Goal: Transaction & Acquisition: Purchase product/service

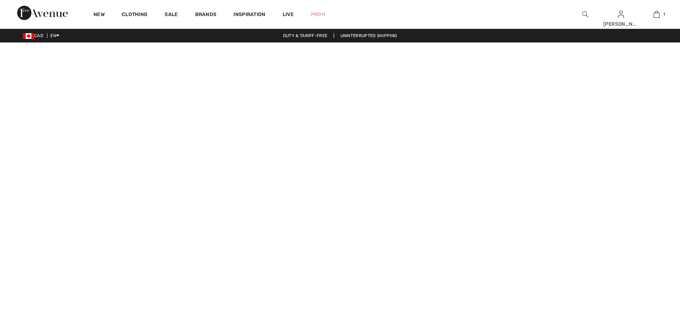
checkbox input "true"
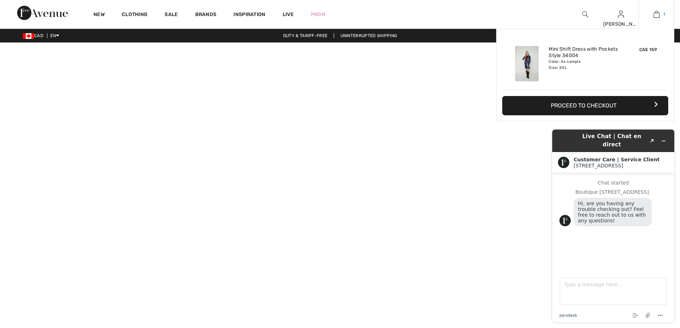
click at [657, 13] on img at bounding box center [657, 14] width 6 height 9
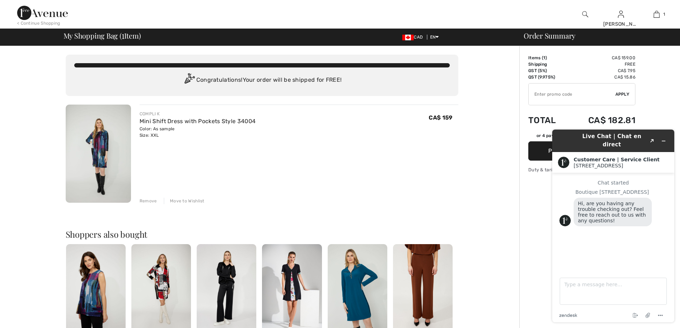
click at [410, 168] on div "COMPLI K Mini Shift Dress with Pockets Style 34004 Color: As sample Size: XXL F…" at bounding box center [299, 155] width 319 height 100
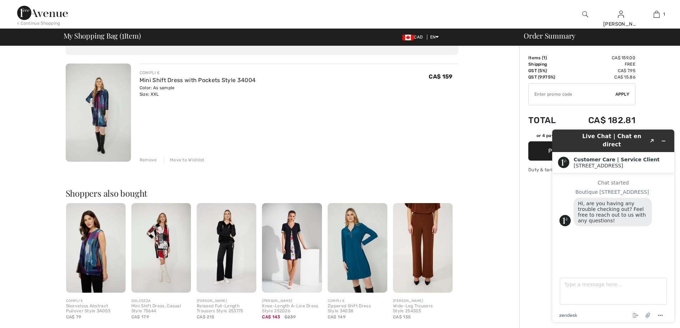
scroll to position [36, 0]
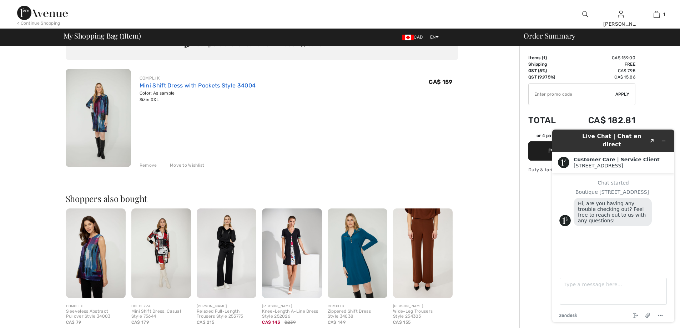
click at [151, 86] on link "Mini Shift Dress with Pockets Style 34004" at bounding box center [198, 85] width 116 height 7
click at [112, 90] on img at bounding box center [98, 118] width 65 height 98
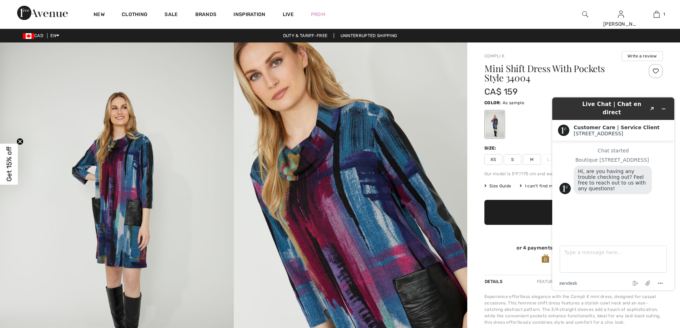
click at [498, 186] on span "Size Guide" at bounding box center [498, 186] width 27 height 6
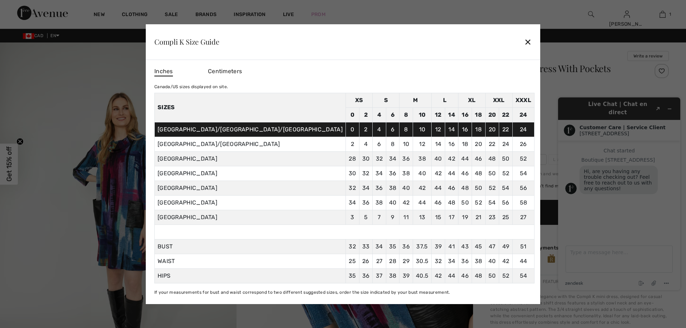
click at [158, 254] on div at bounding box center [343, 164] width 686 height 328
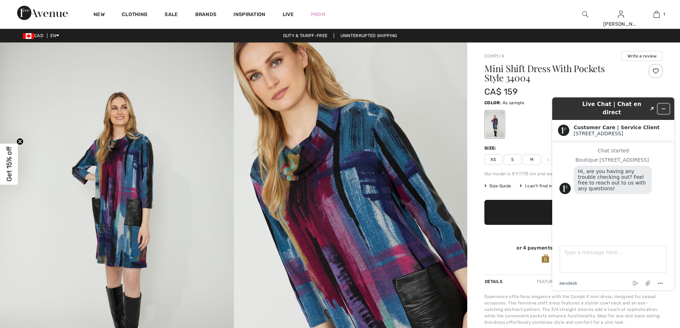
click at [663, 104] on button "Minimize widget" at bounding box center [663, 109] width 11 height 10
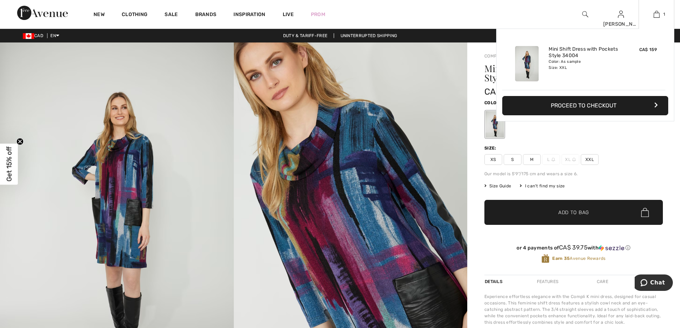
click at [581, 107] on button "Proceed to Checkout" at bounding box center [586, 105] width 166 height 19
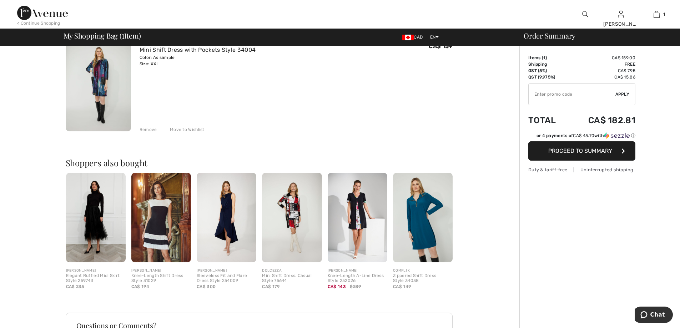
scroll to position [107, 0]
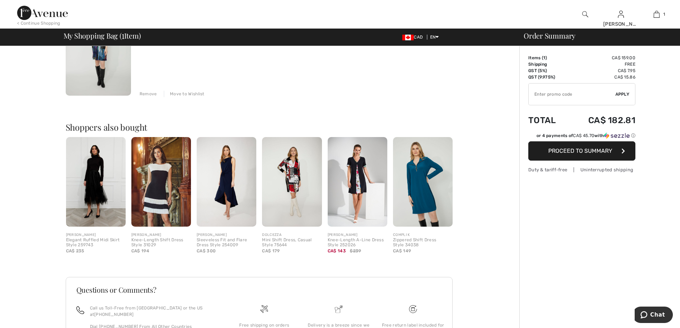
click at [420, 198] on img at bounding box center [423, 182] width 60 height 90
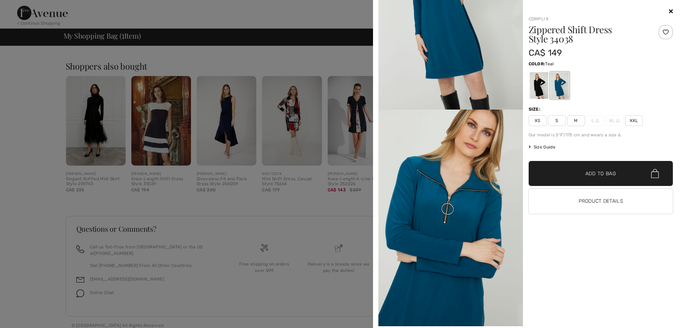
scroll to position [133, 0]
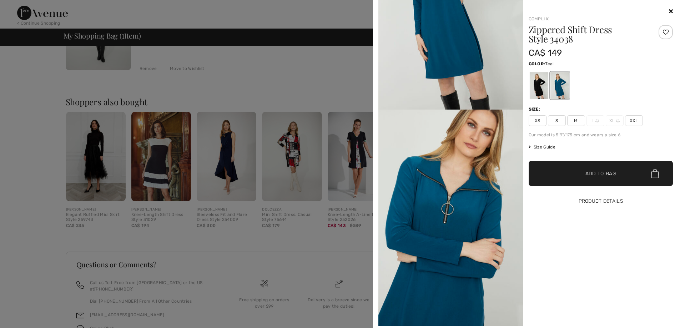
click at [595, 198] on button "Product Details" at bounding box center [601, 201] width 145 height 25
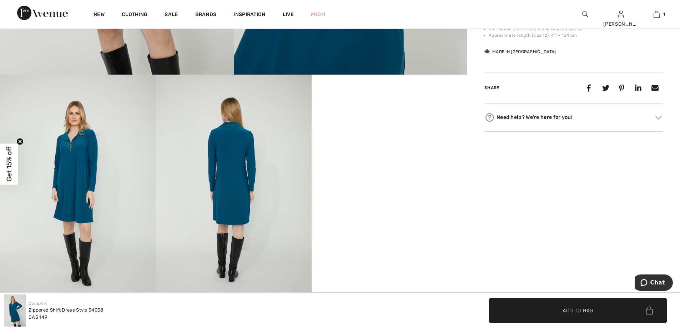
scroll to position [321, 0]
